Goal: Find specific page/section: Find specific page/section

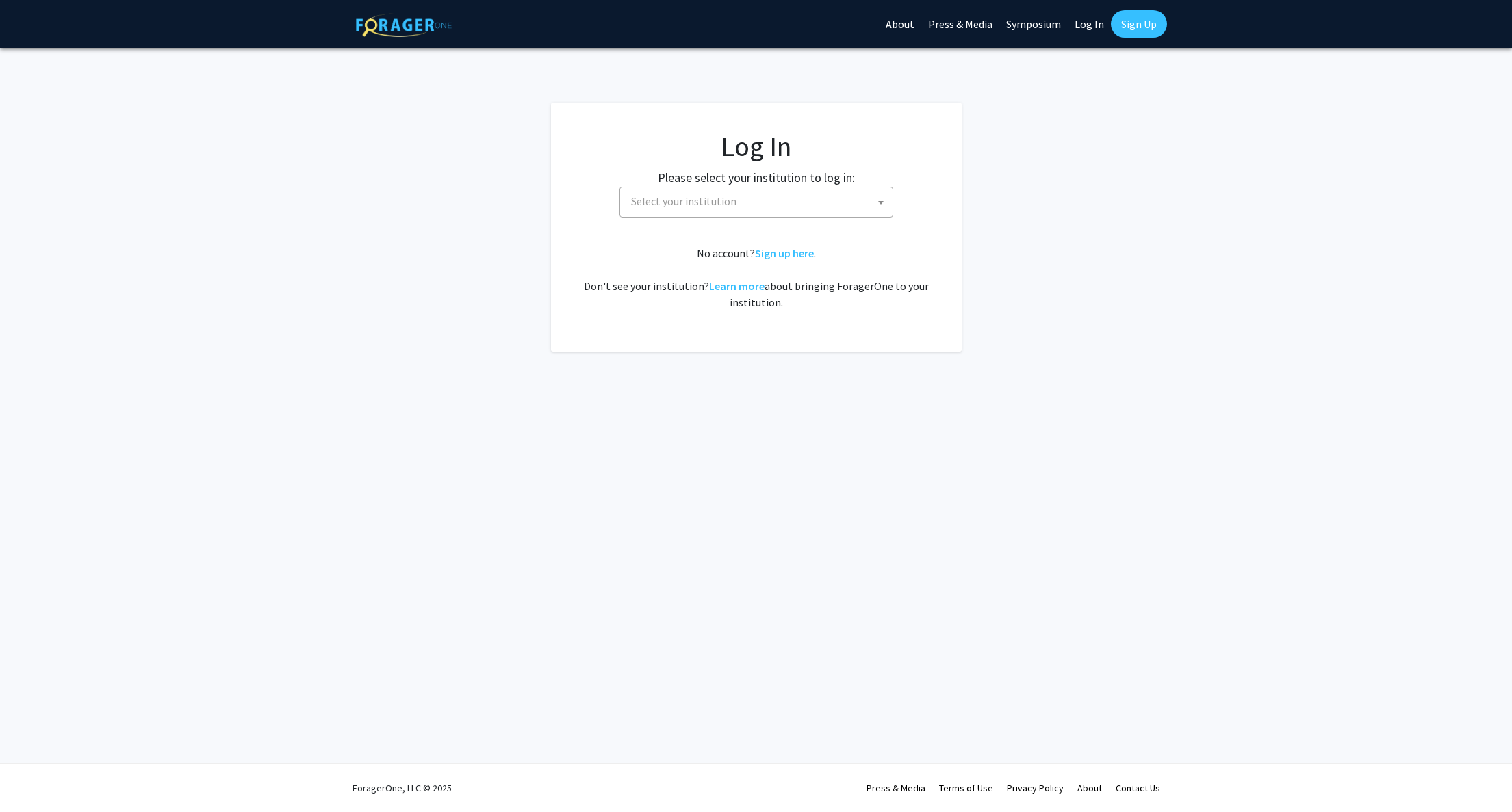
click at [707, 203] on span "Select your institution" at bounding box center [683, 201] width 105 height 14
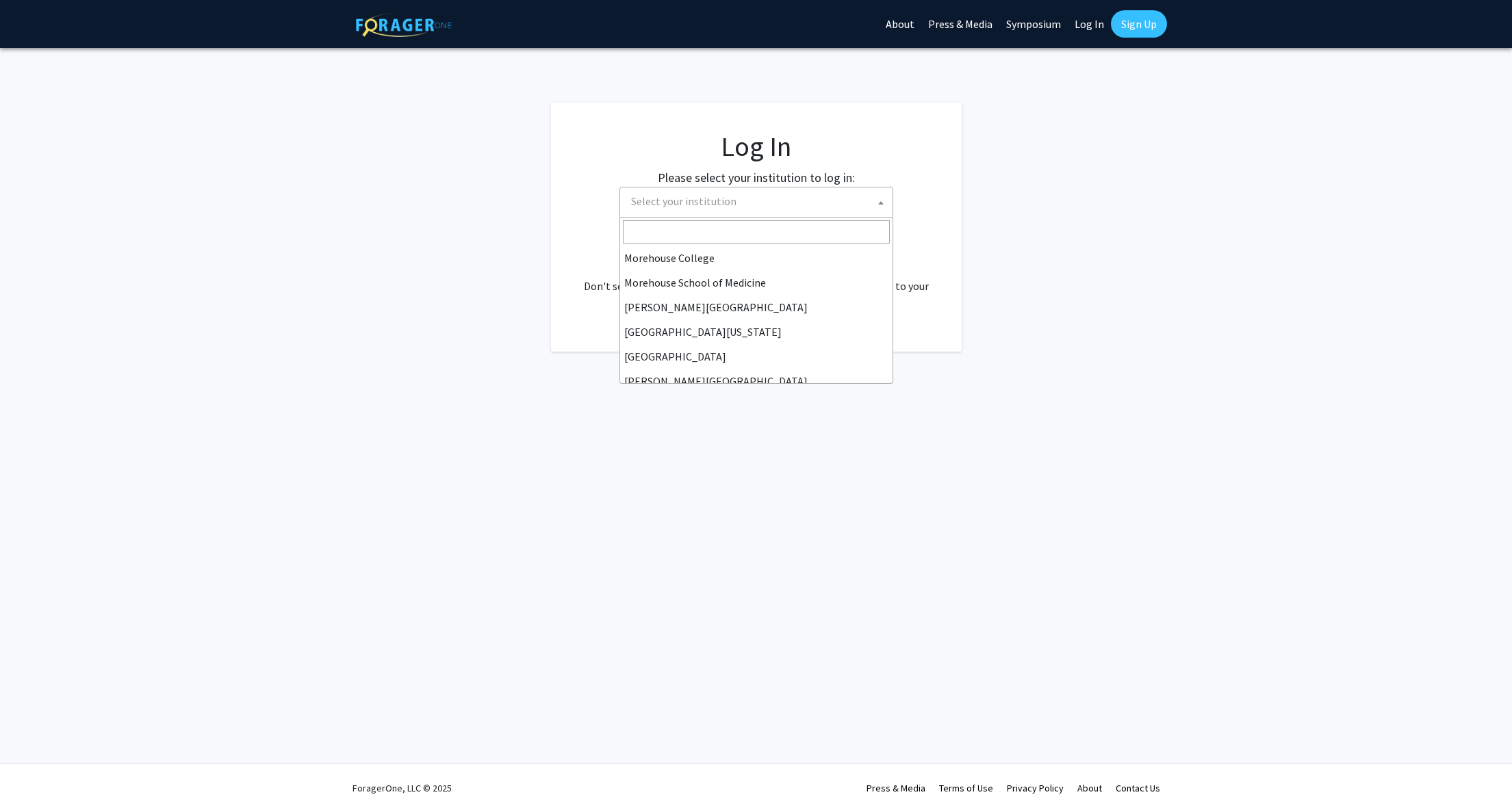
scroll to position [479, 0]
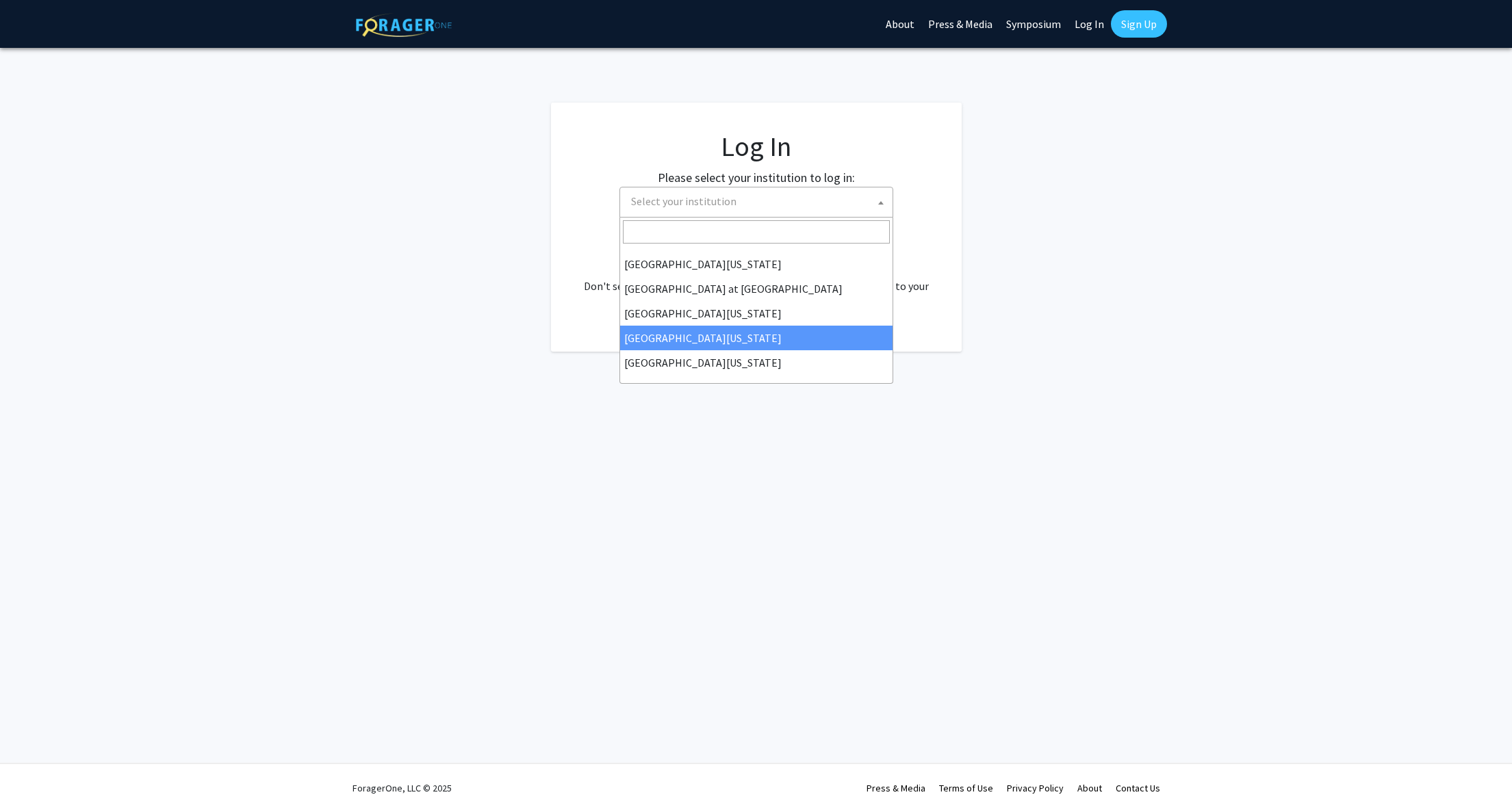
select select "31"
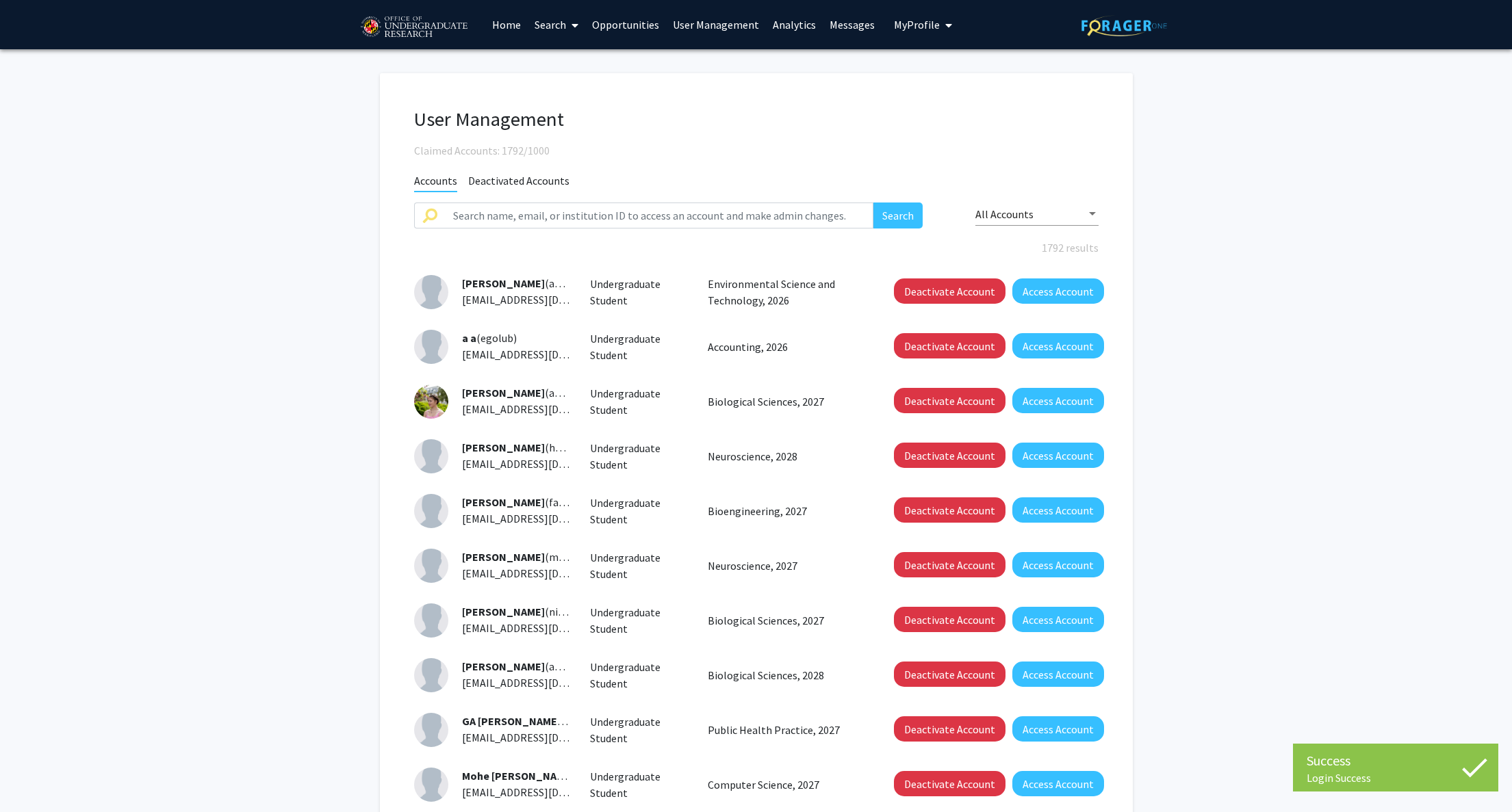
click at [806, 27] on link "Analytics" at bounding box center [793, 24] width 57 height 47
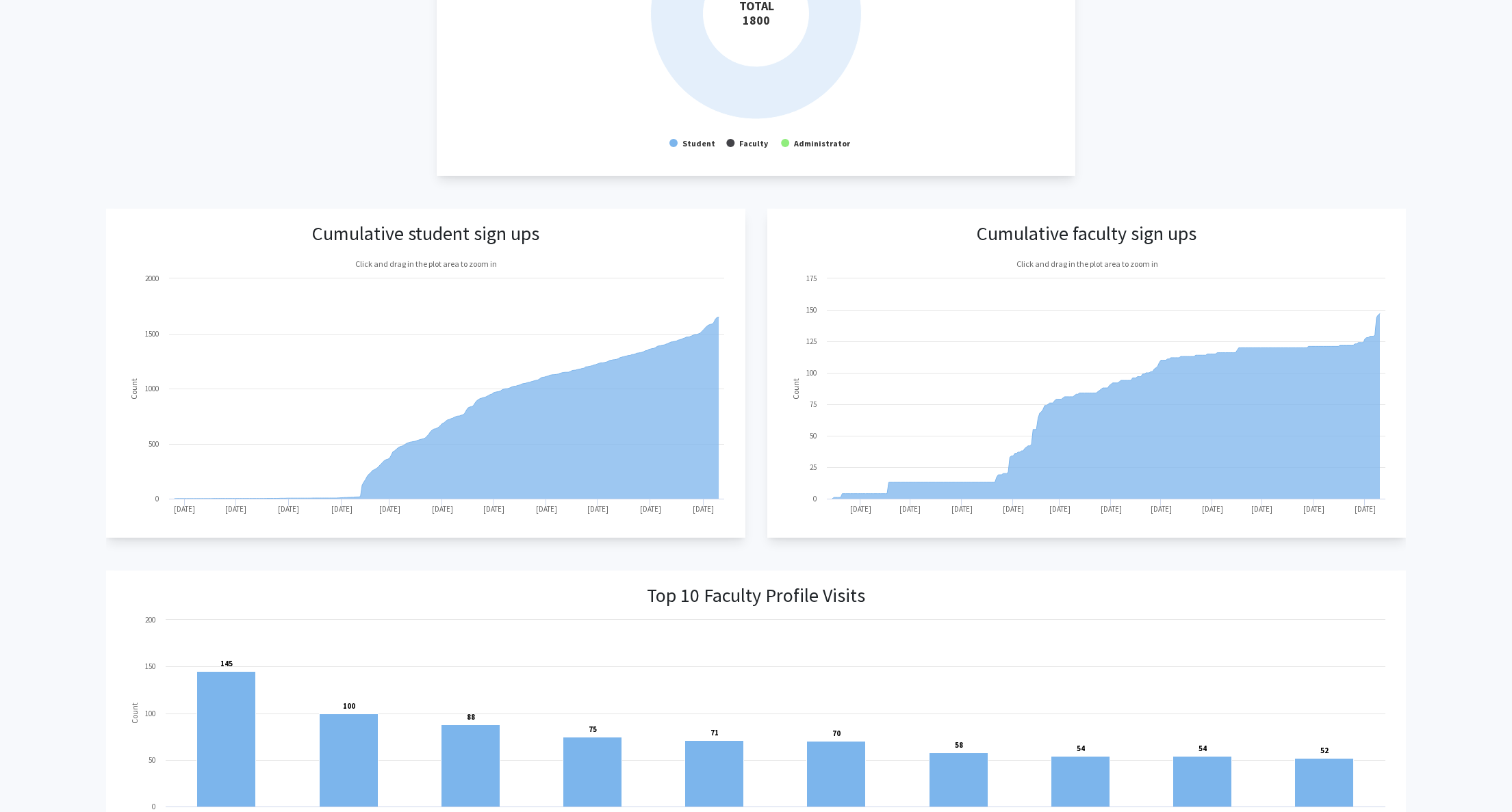
scroll to position [498, 0]
